Goal: Transaction & Acquisition: Purchase product/service

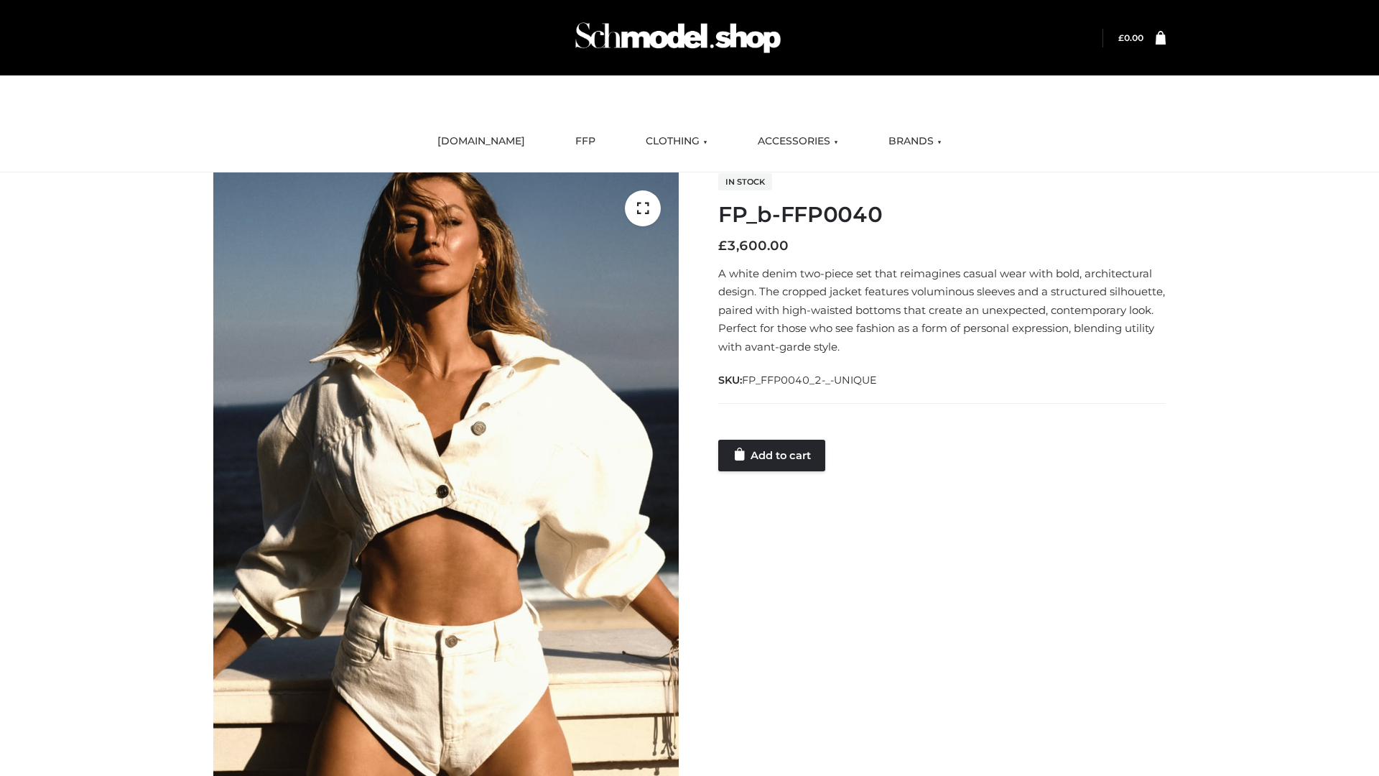
click at [773, 455] on link "Add to cart" at bounding box center [771, 456] width 107 height 32
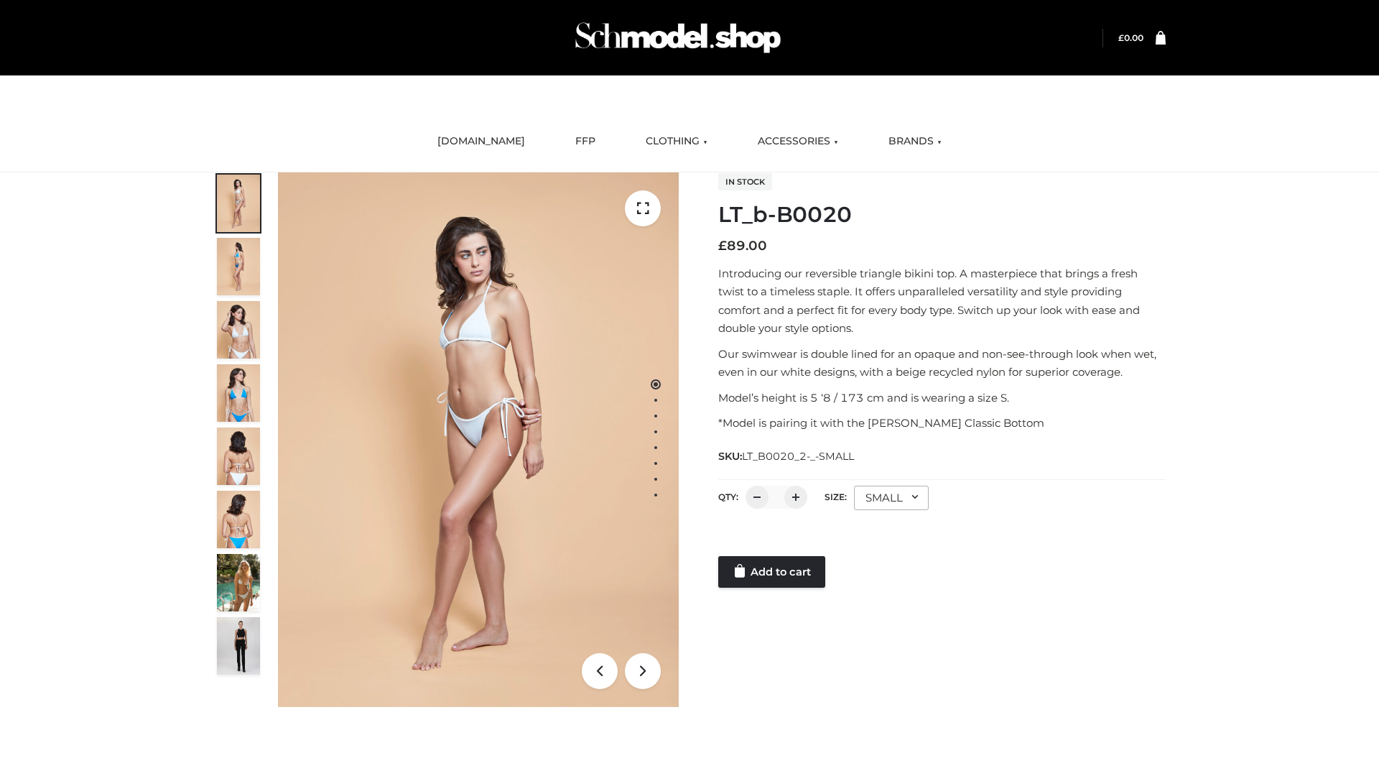
click at [773, 572] on link "Add to cart" at bounding box center [771, 572] width 107 height 32
